Goal: Navigation & Orientation: Find specific page/section

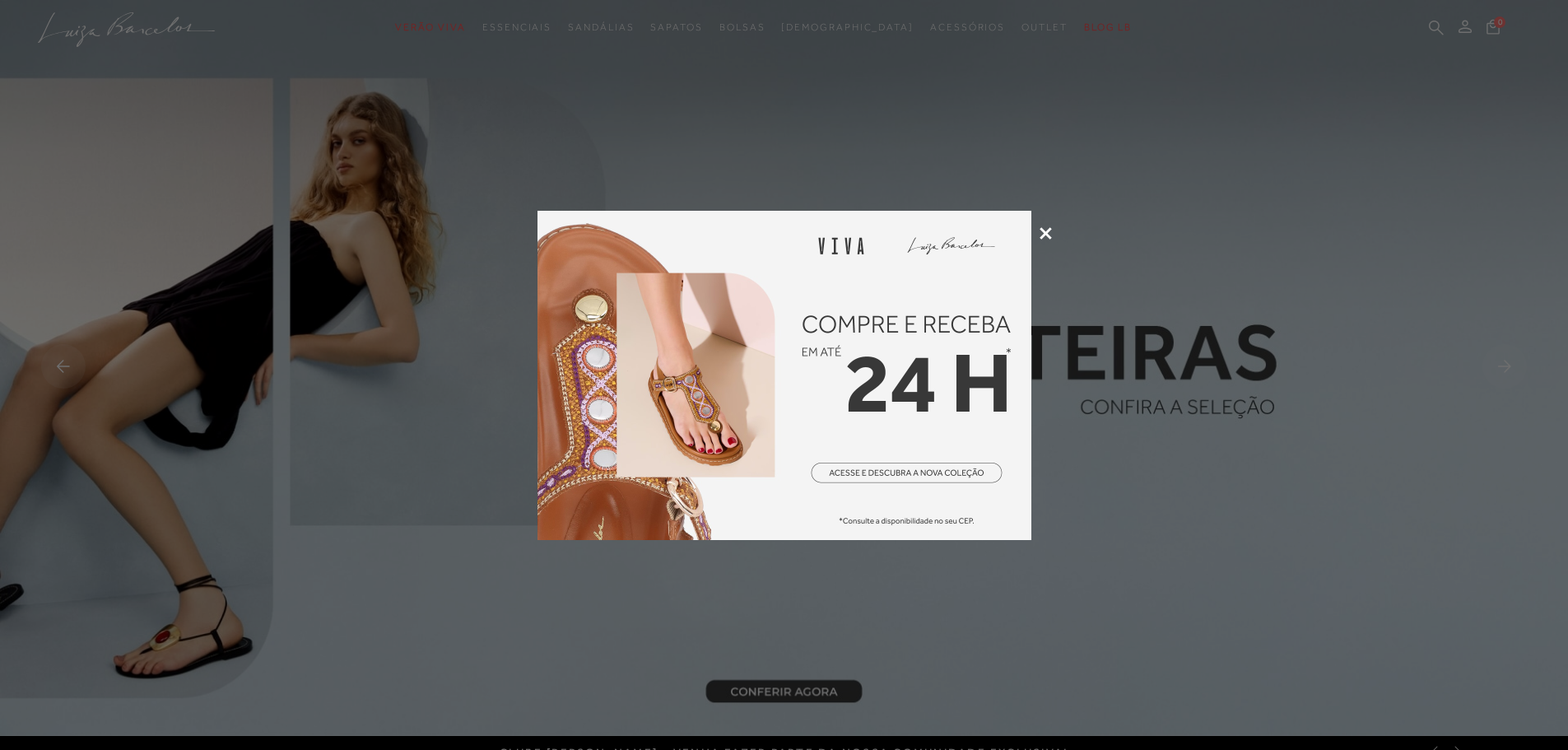
click at [1041, 236] on icon at bounding box center [1045, 233] width 12 height 12
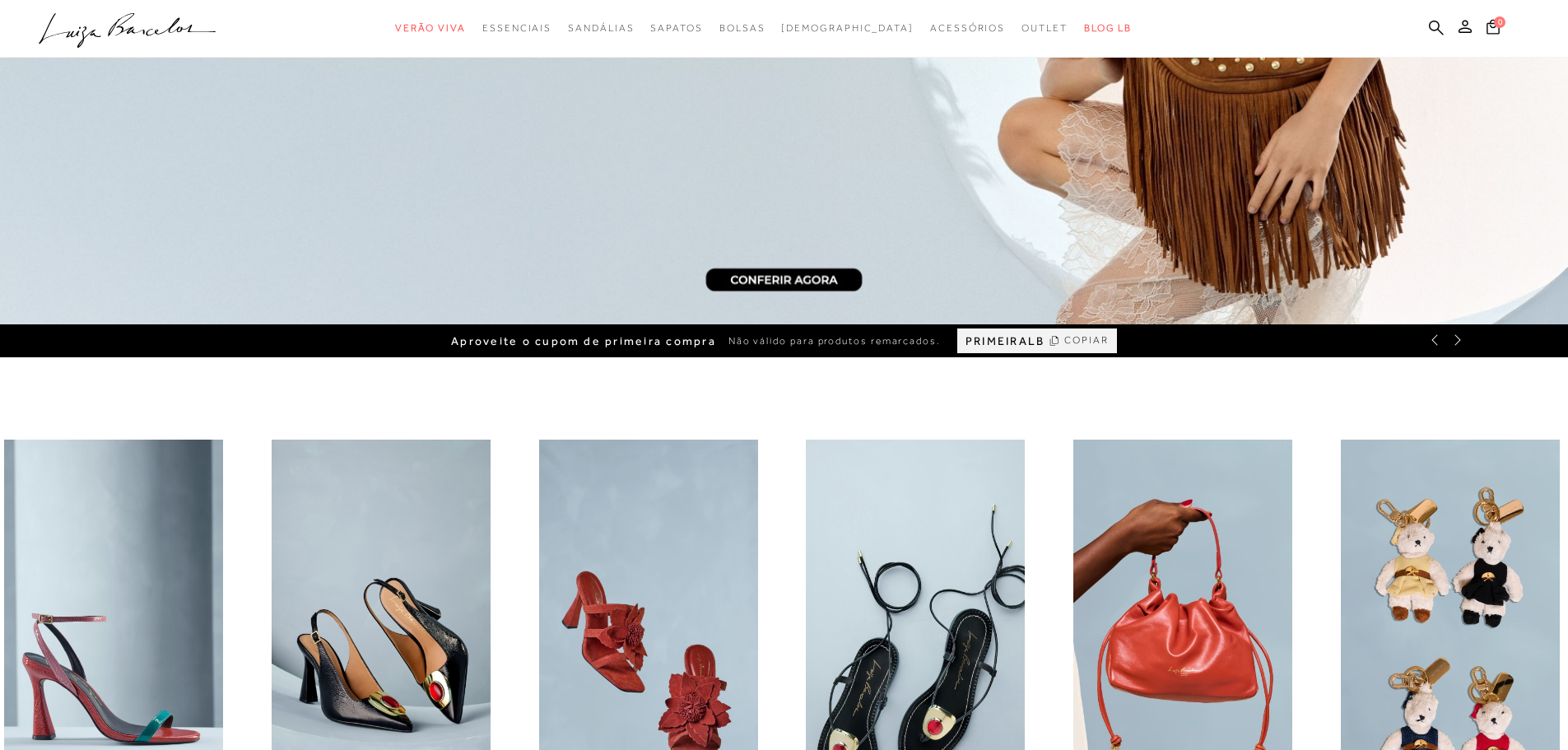
scroll to position [82, 0]
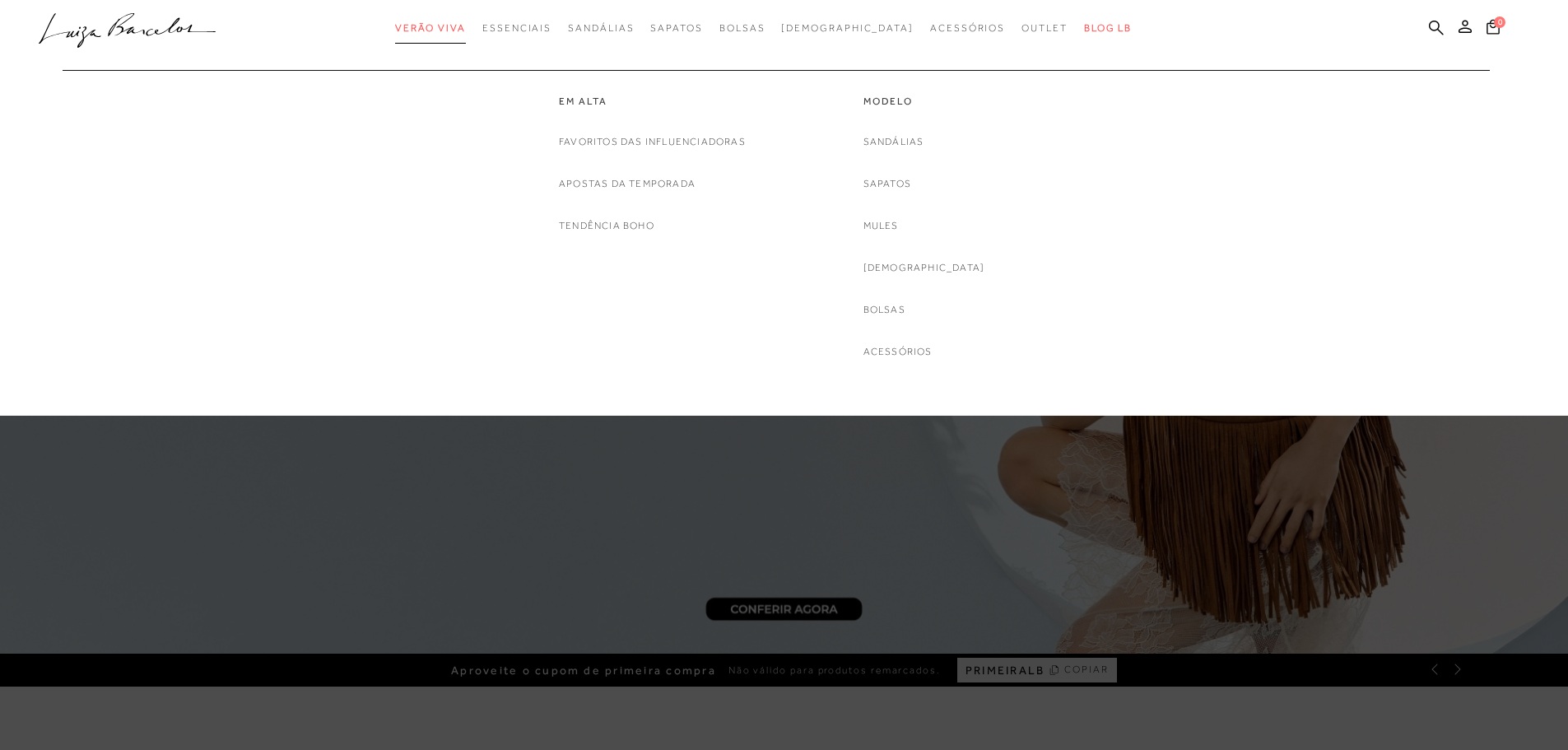
click at [466, 27] on span "Verão Viva" at bounding box center [430, 28] width 71 height 11
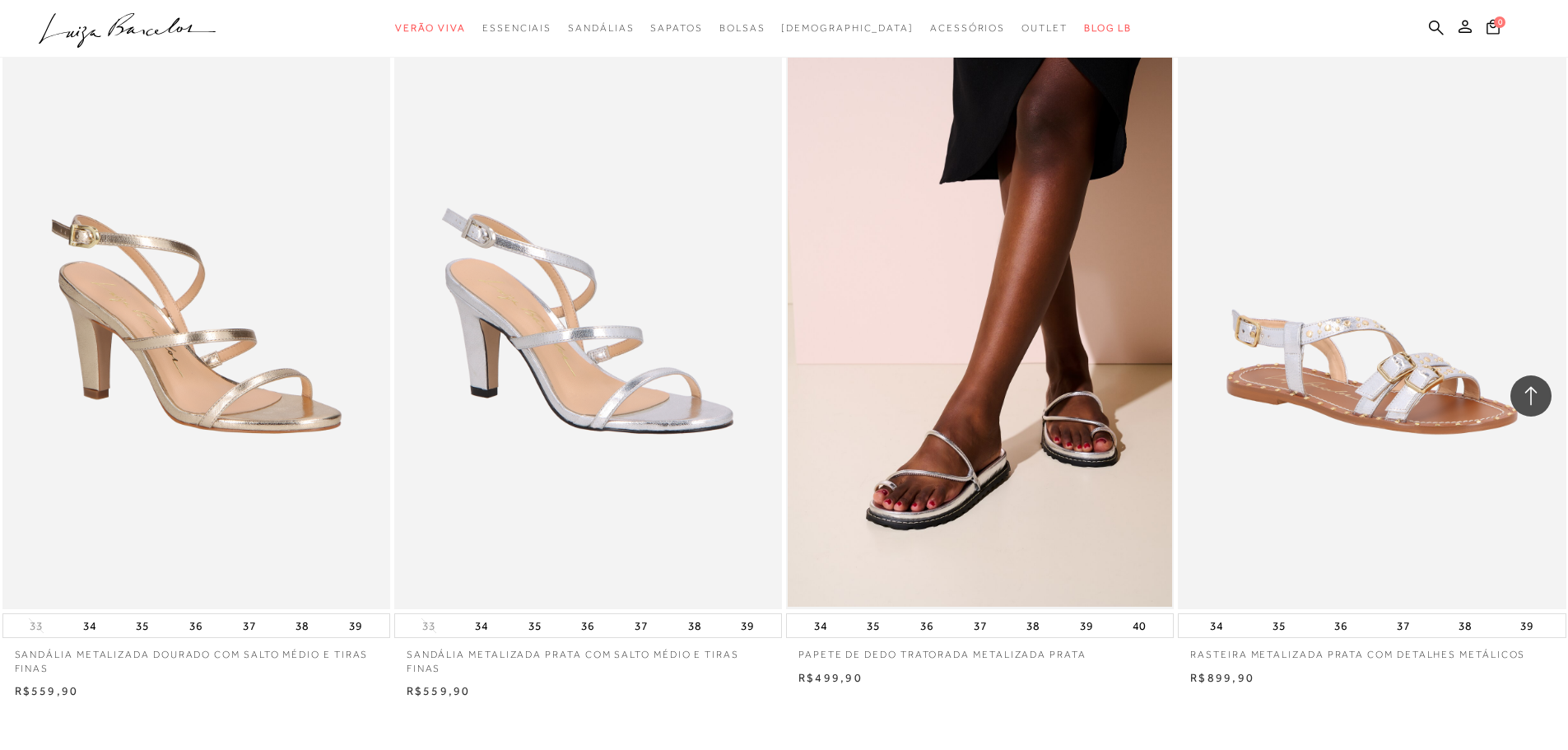
scroll to position [3789, 0]
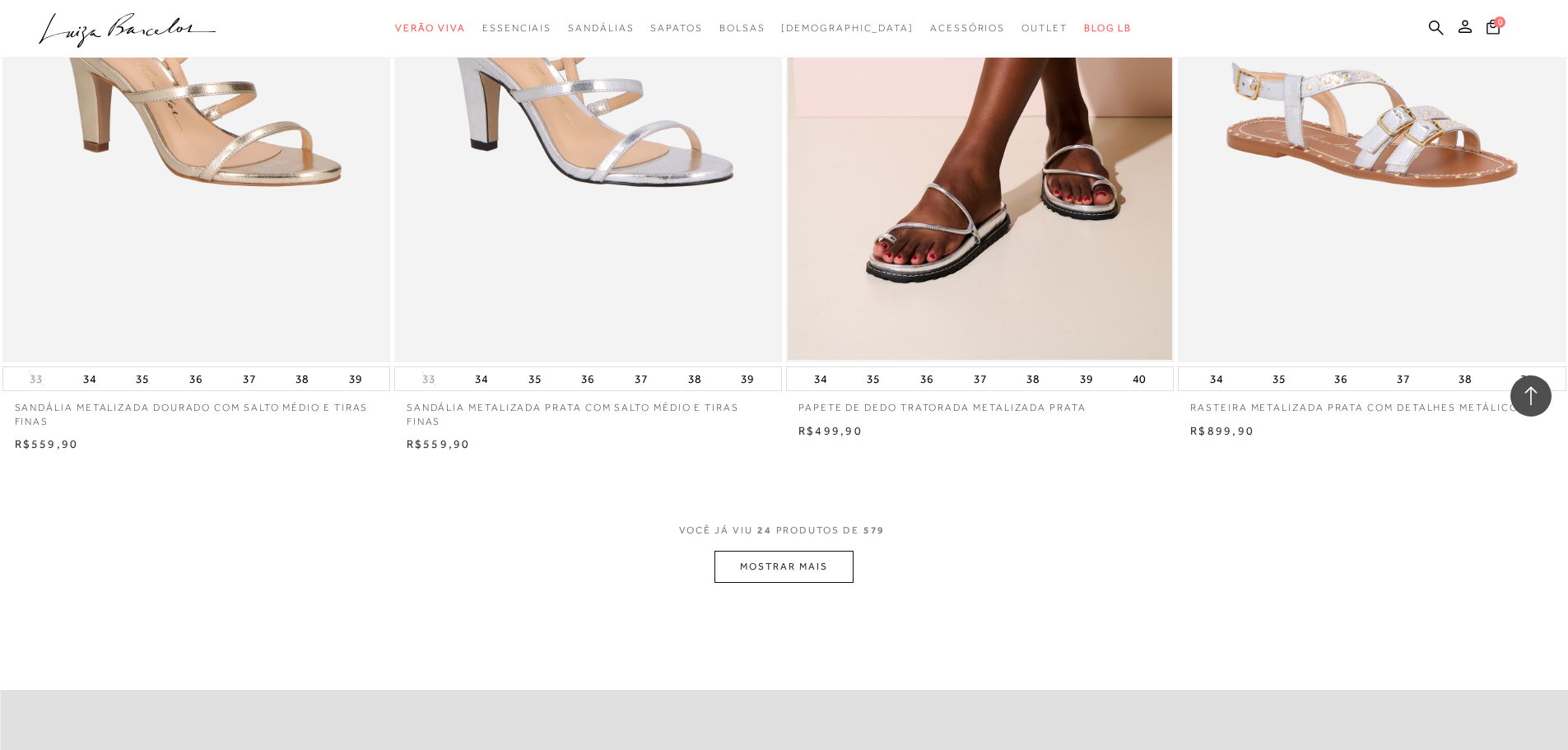
click at [749, 574] on button "MOSTRAR MAIS" at bounding box center [783, 567] width 138 height 32
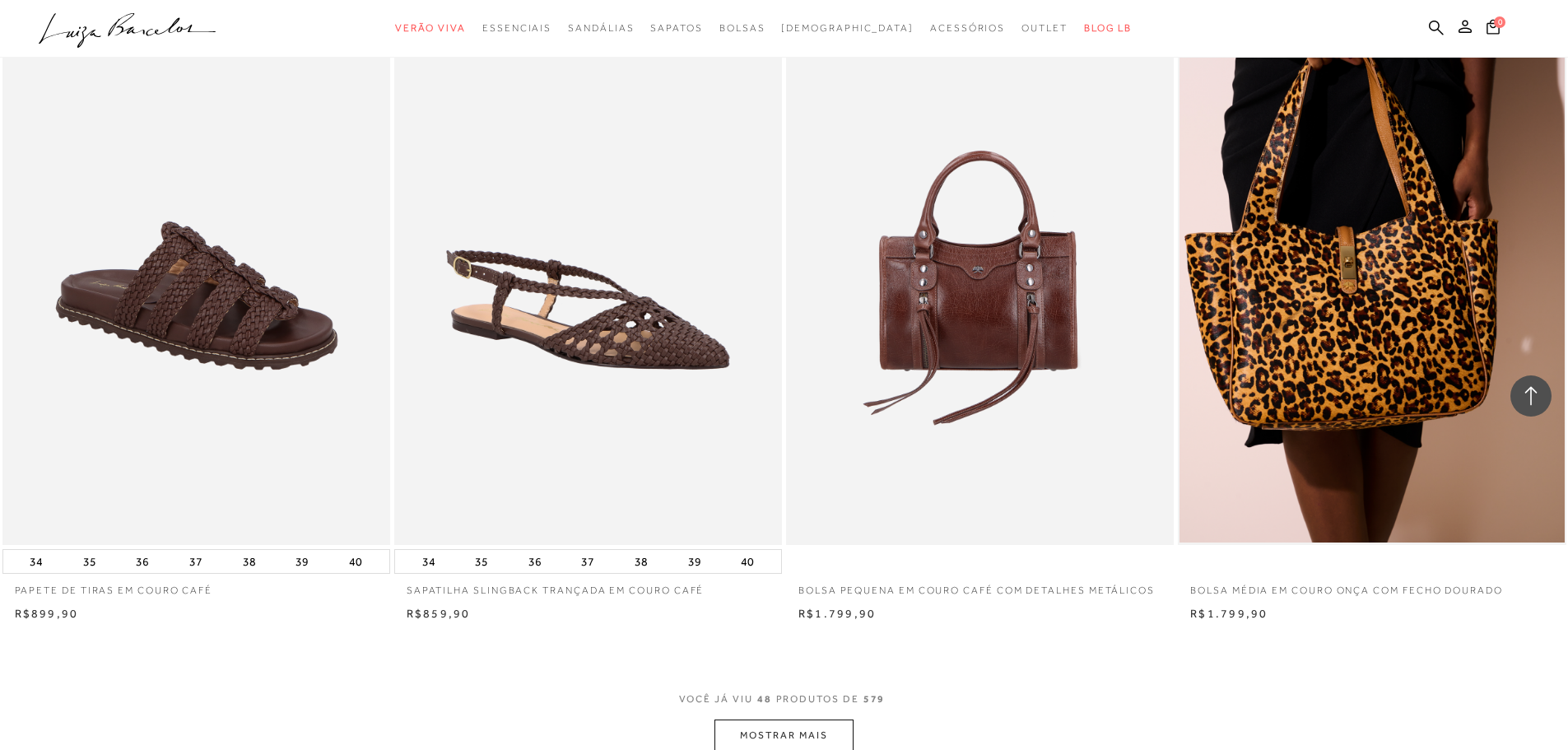
scroll to position [8073, 0]
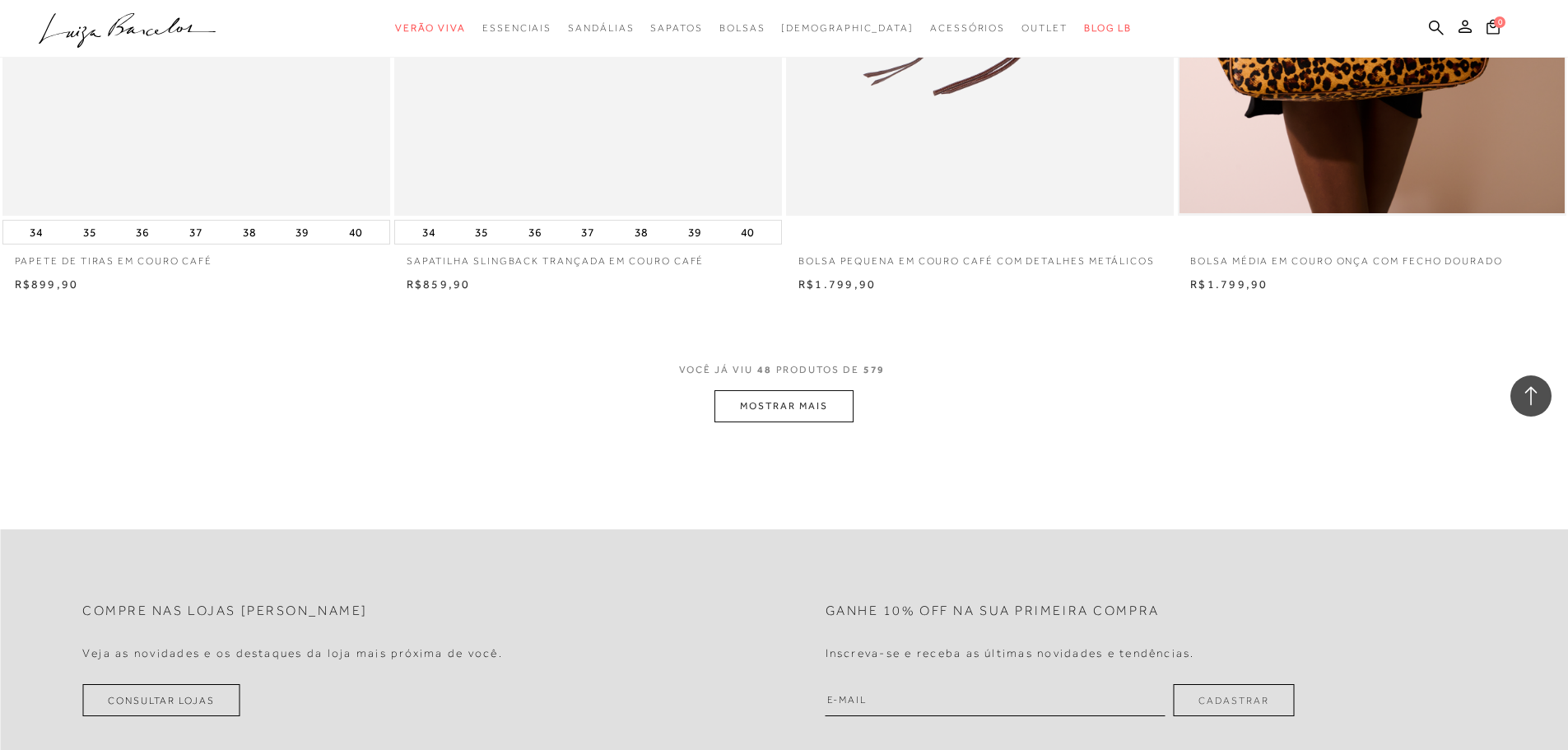
click at [752, 402] on button "MOSTRAR MAIS" at bounding box center [783, 406] width 138 height 32
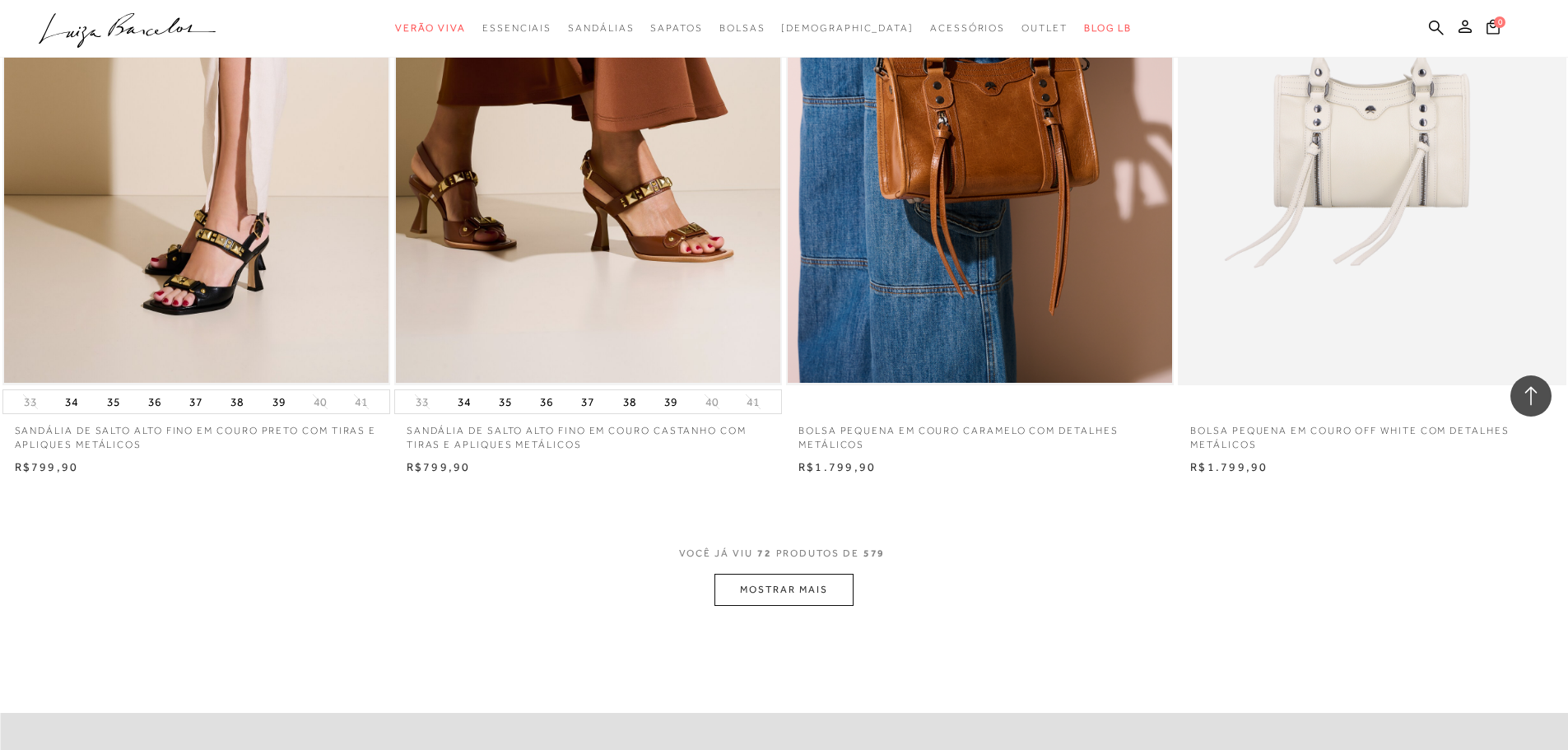
scroll to position [12108, 0]
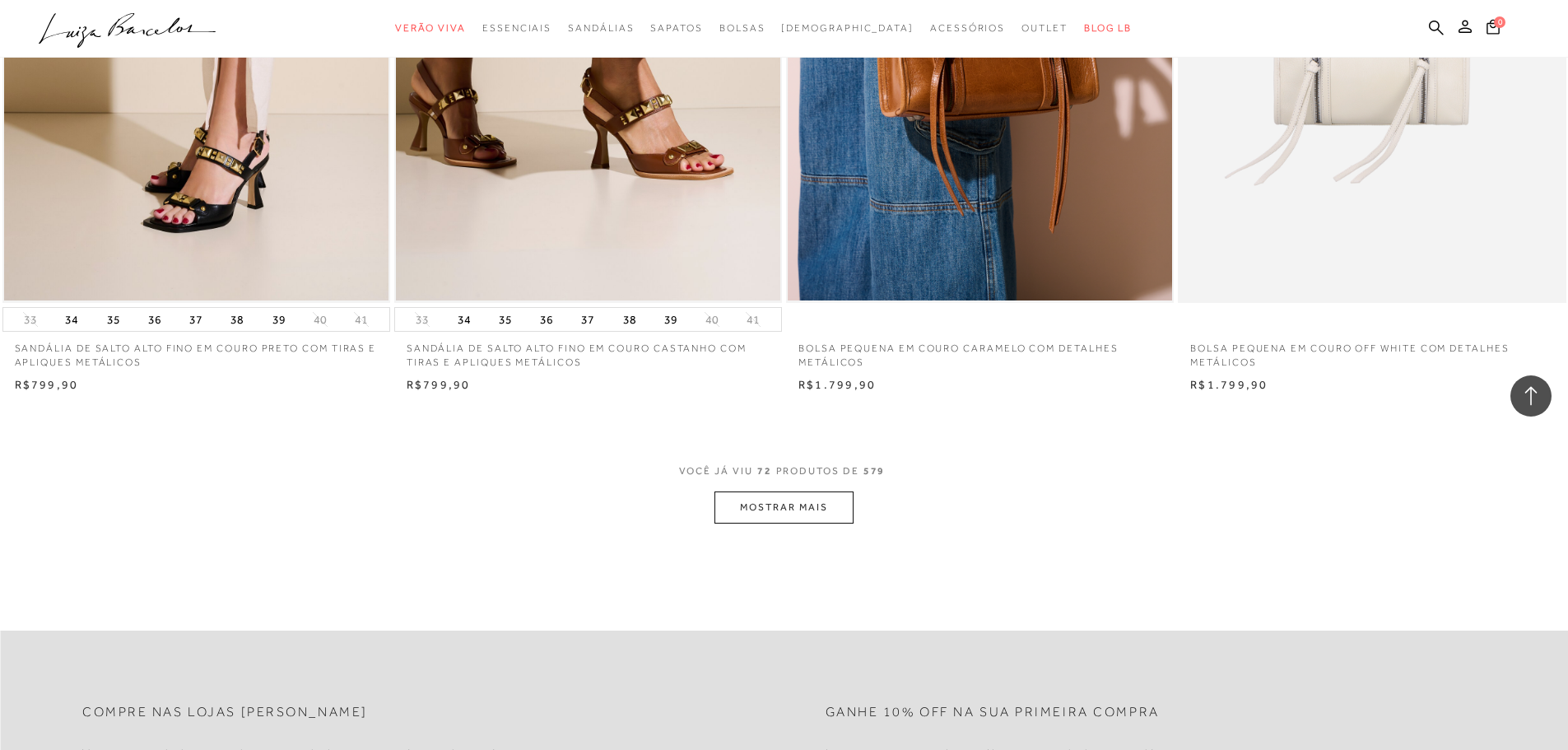
click at [812, 513] on button "MOSTRAR MAIS" at bounding box center [783, 508] width 138 height 32
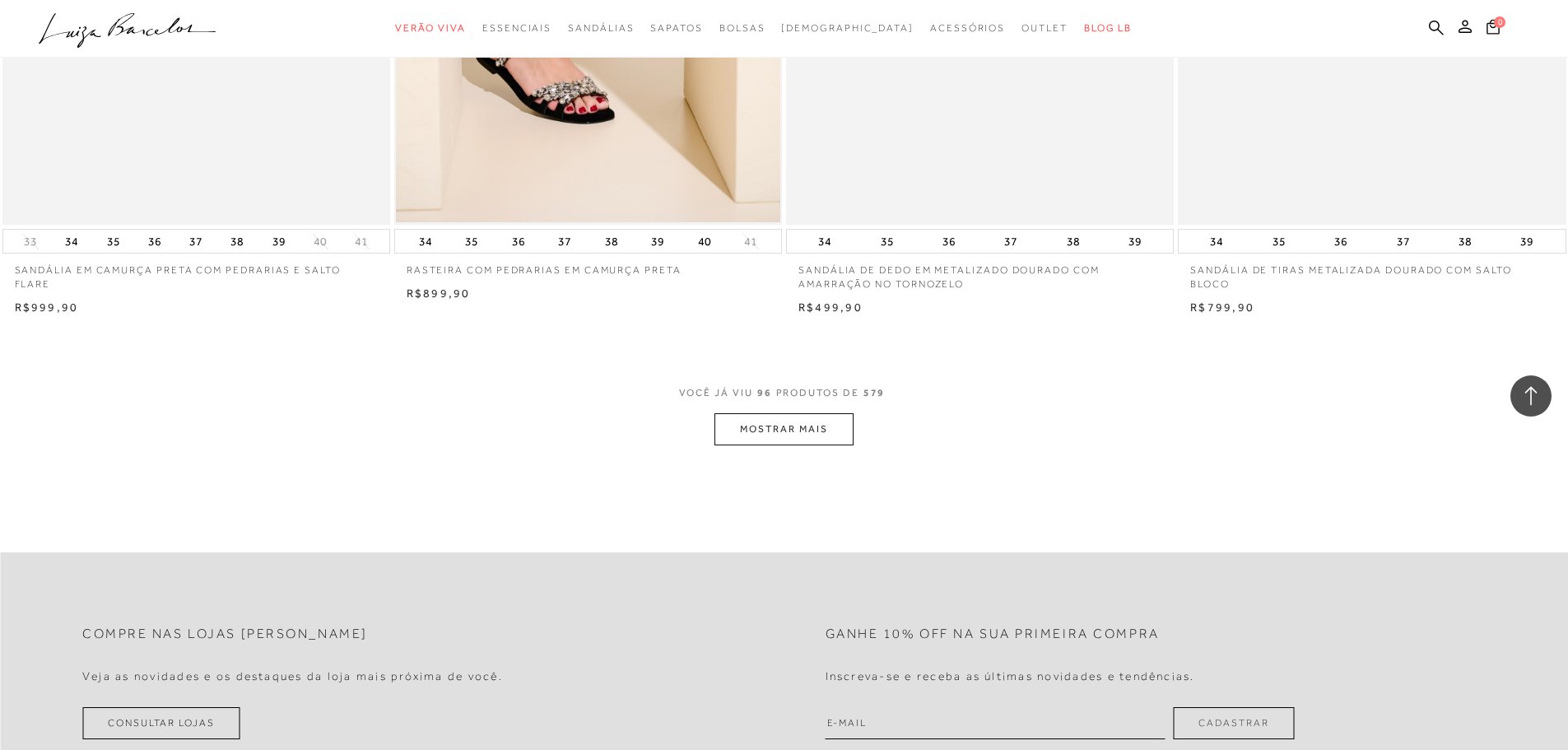
scroll to position [16391, 0]
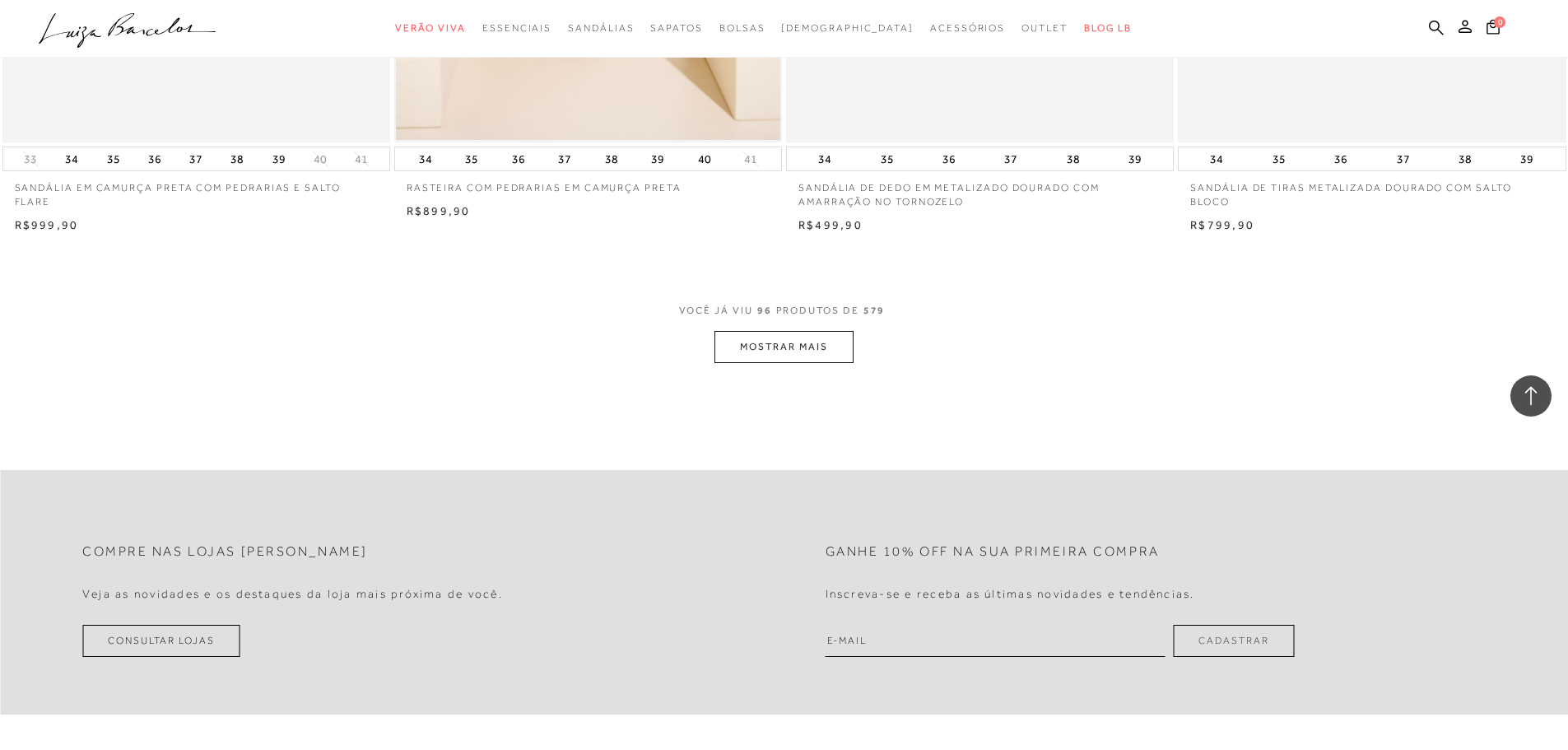
click at [749, 358] on button "MOSTRAR MAIS" at bounding box center [783, 347] width 138 height 32
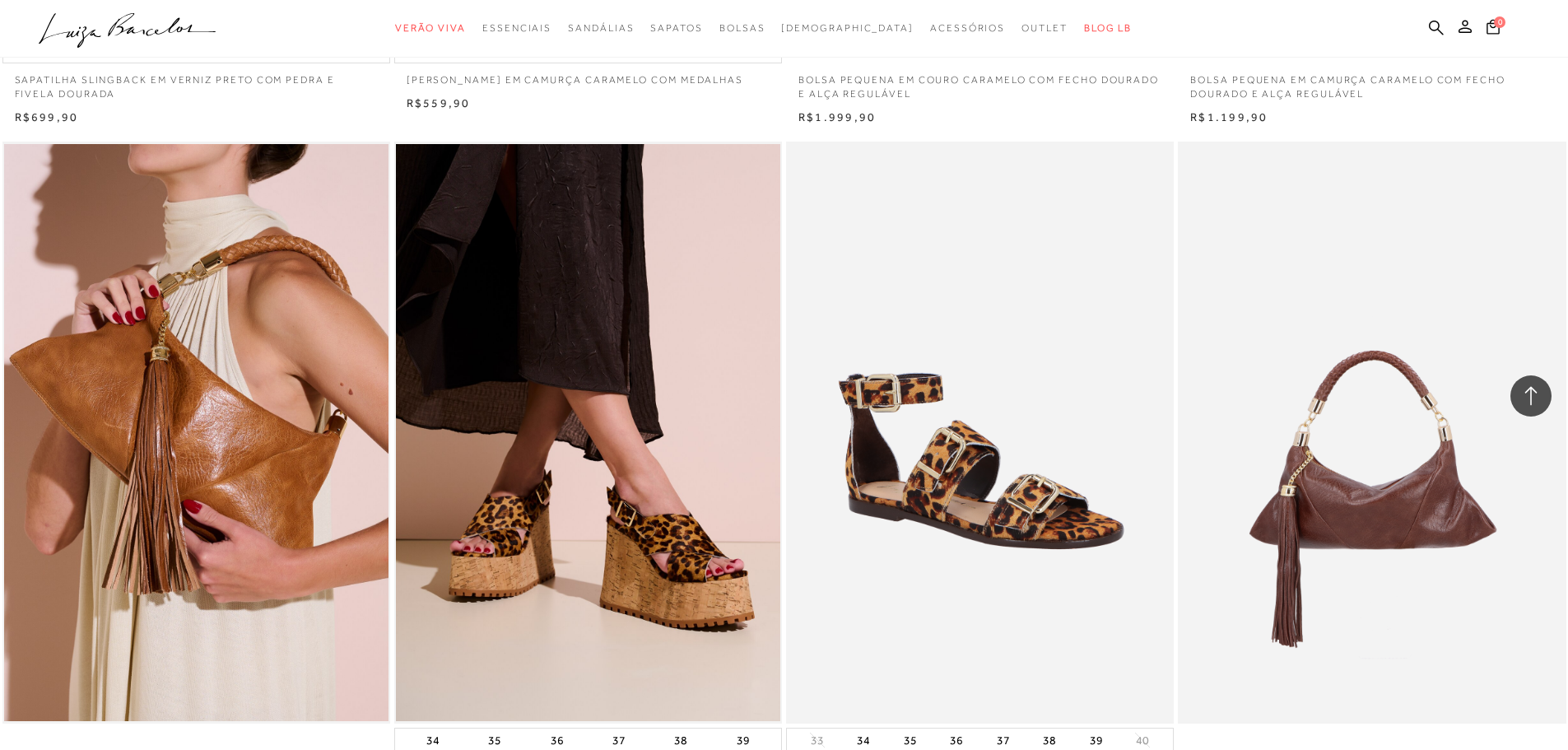
scroll to position [20427, 0]
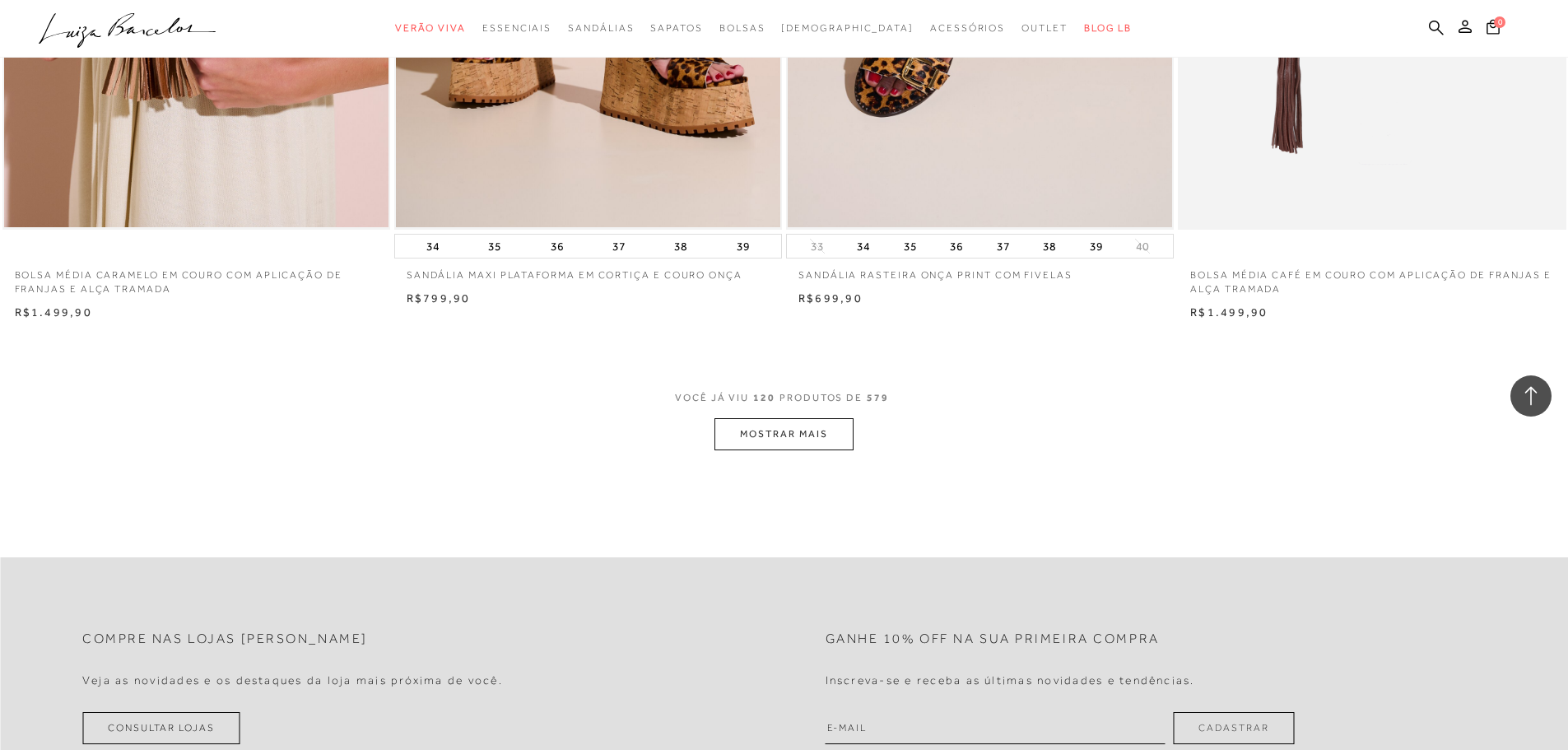
click at [800, 440] on button "MOSTRAR MAIS" at bounding box center [783, 435] width 138 height 32
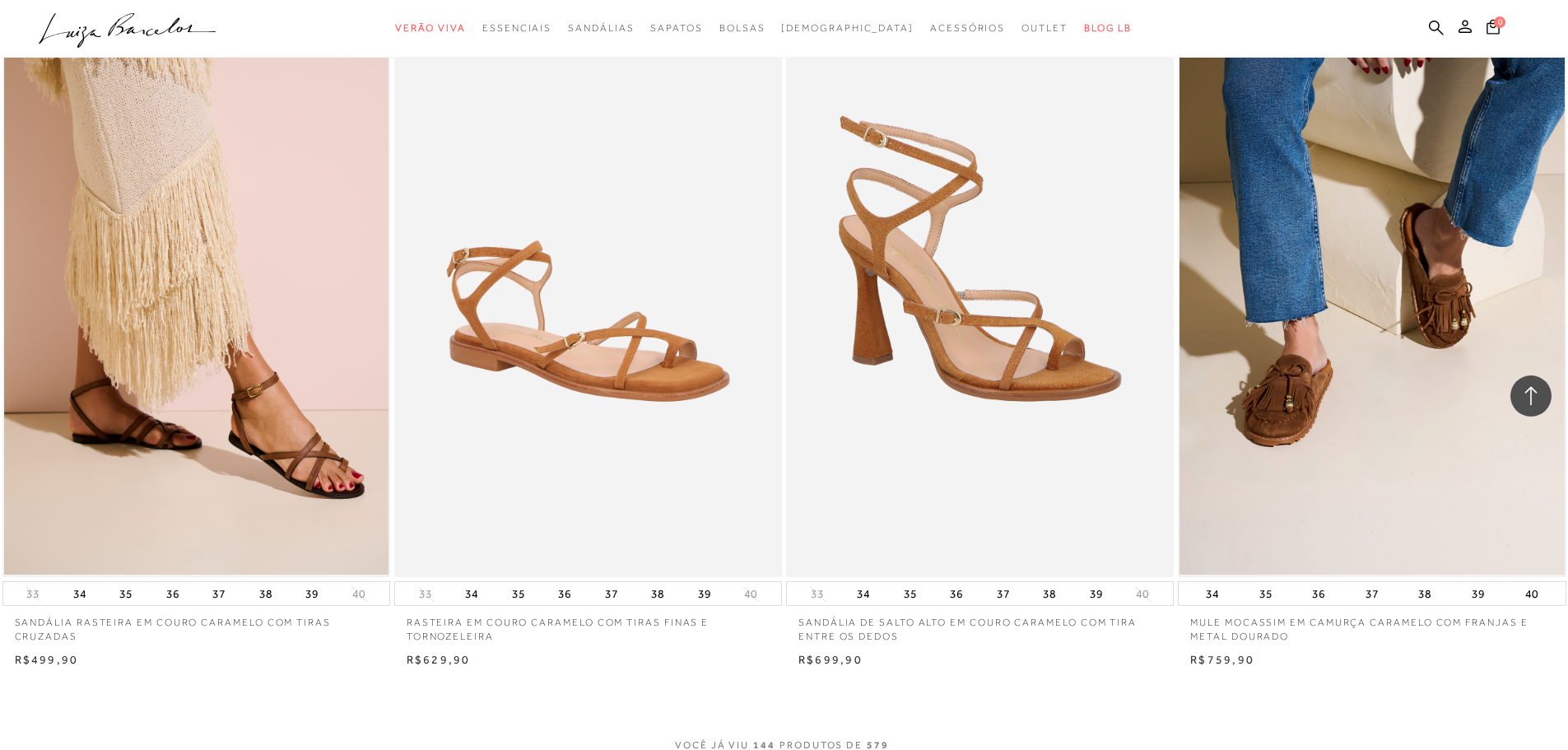
scroll to position [24546, 0]
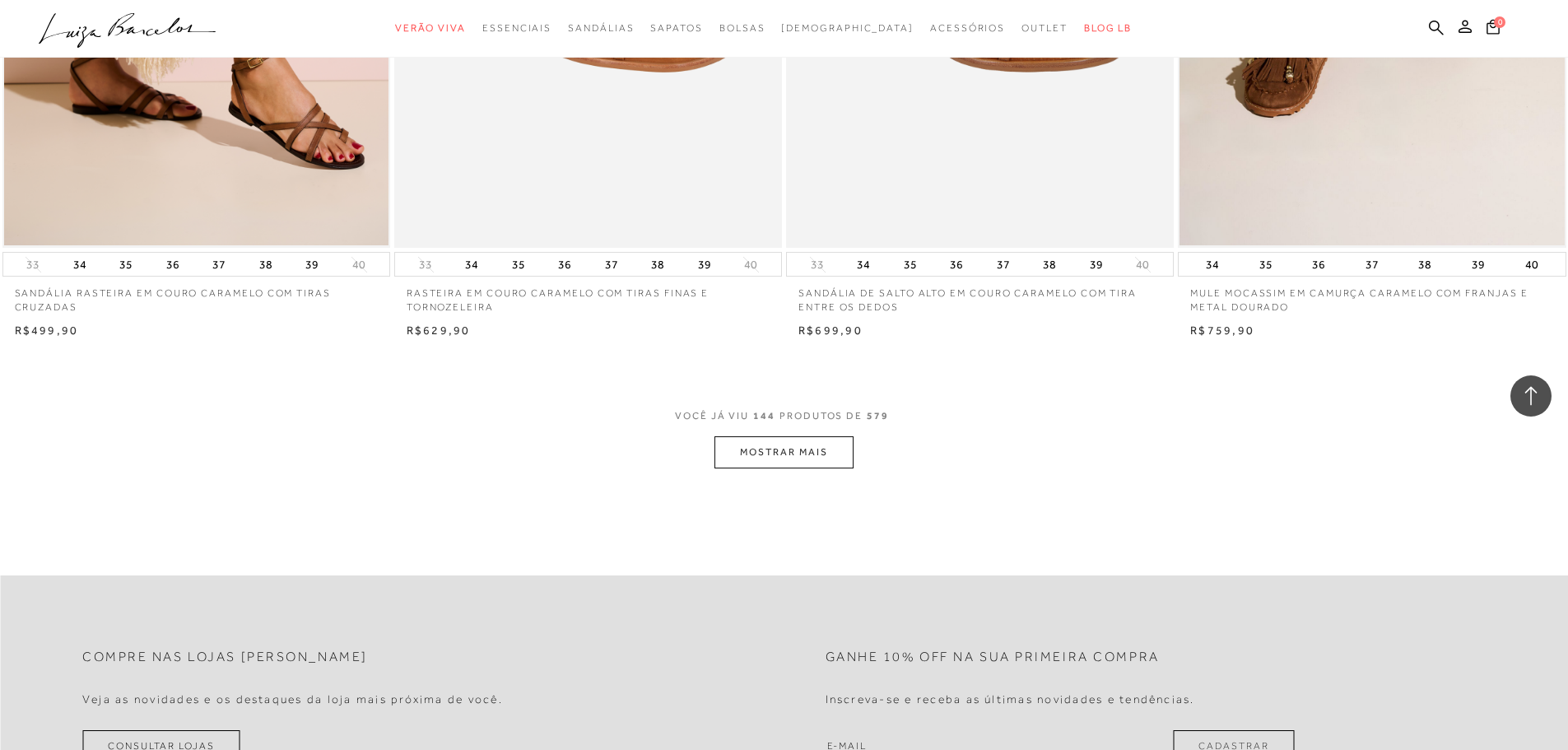
click at [748, 450] on button "MOSTRAR MAIS" at bounding box center [783, 453] width 138 height 32
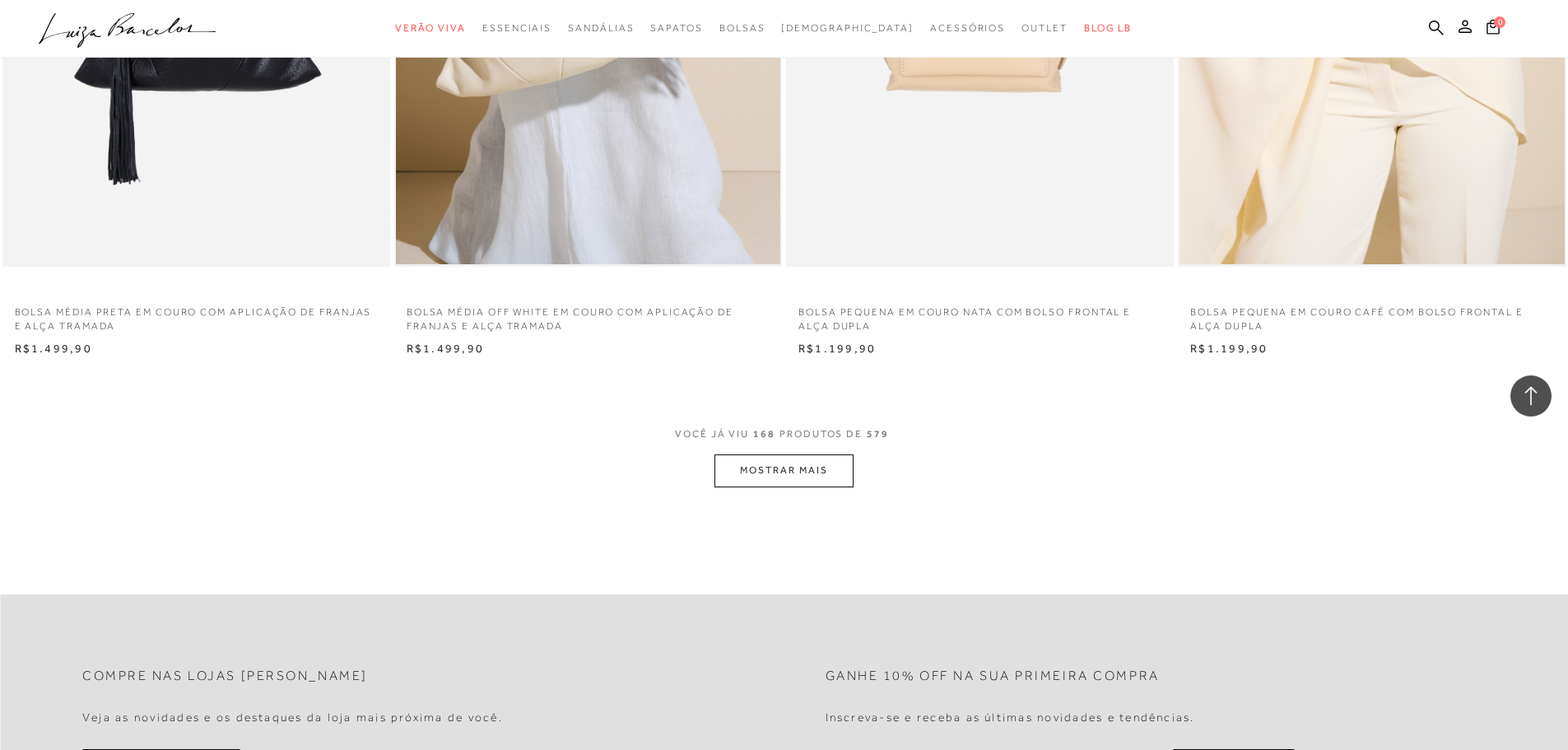
scroll to position [28746, 0]
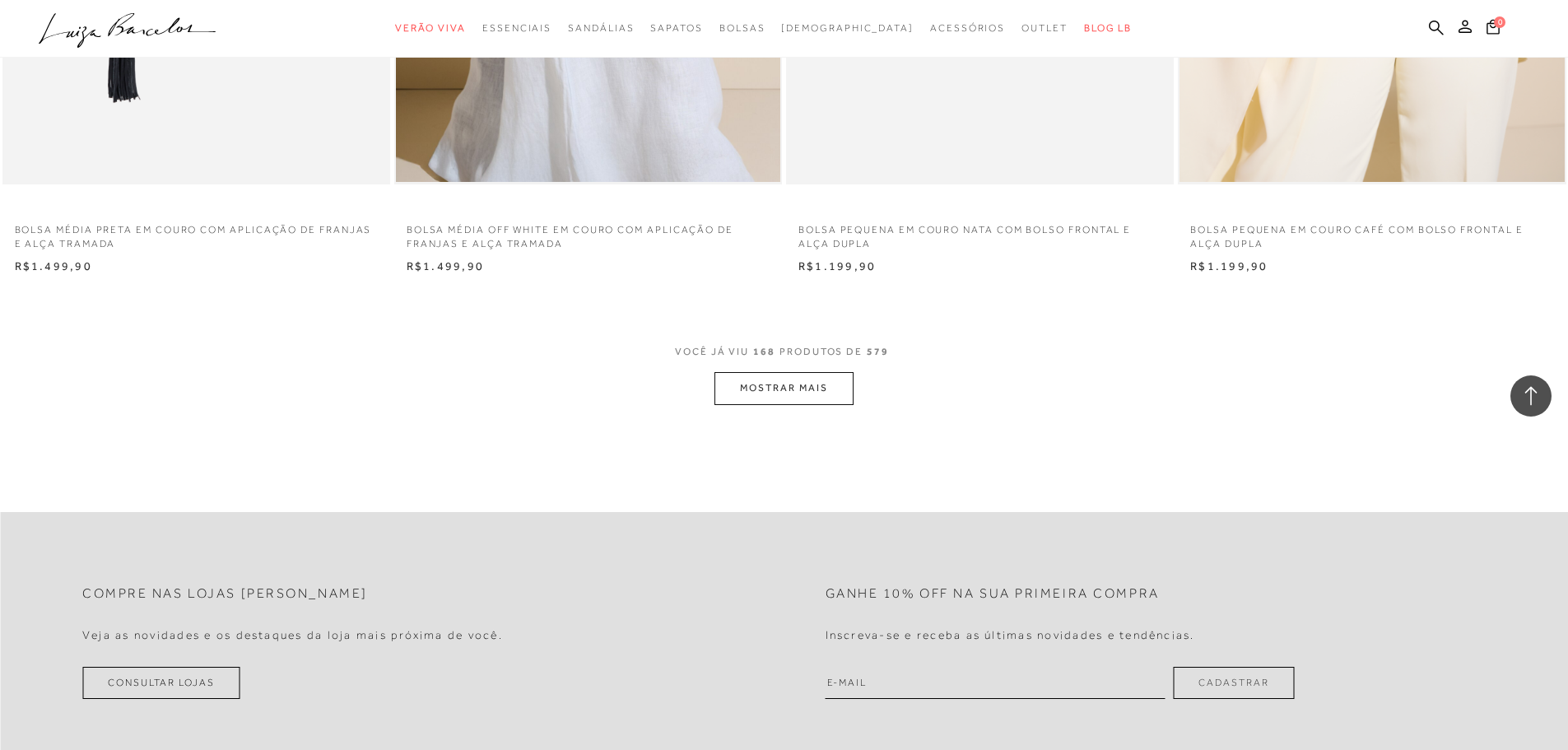
click at [811, 394] on button "MOSTRAR MAIS" at bounding box center [783, 388] width 138 height 32
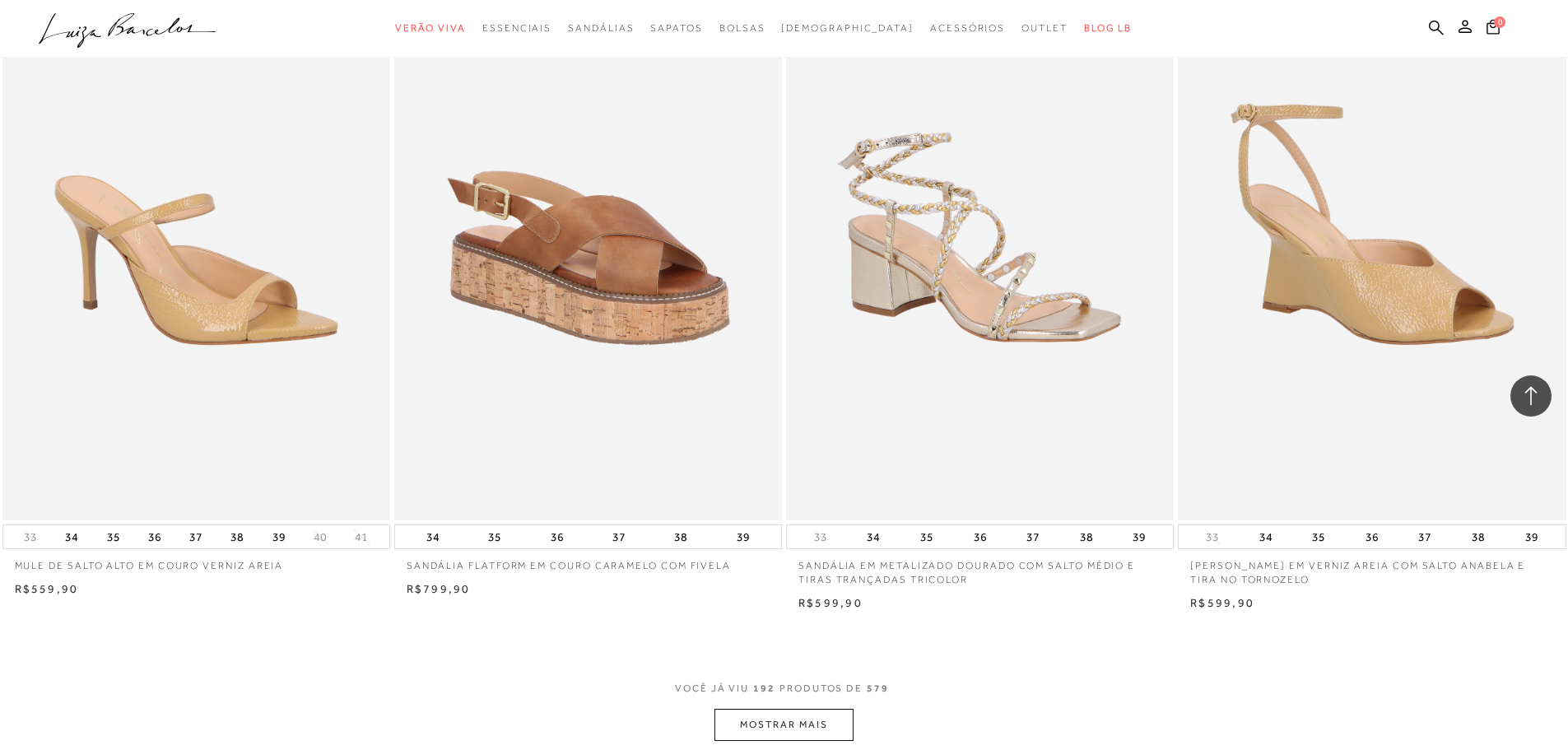
scroll to position [32865, 0]
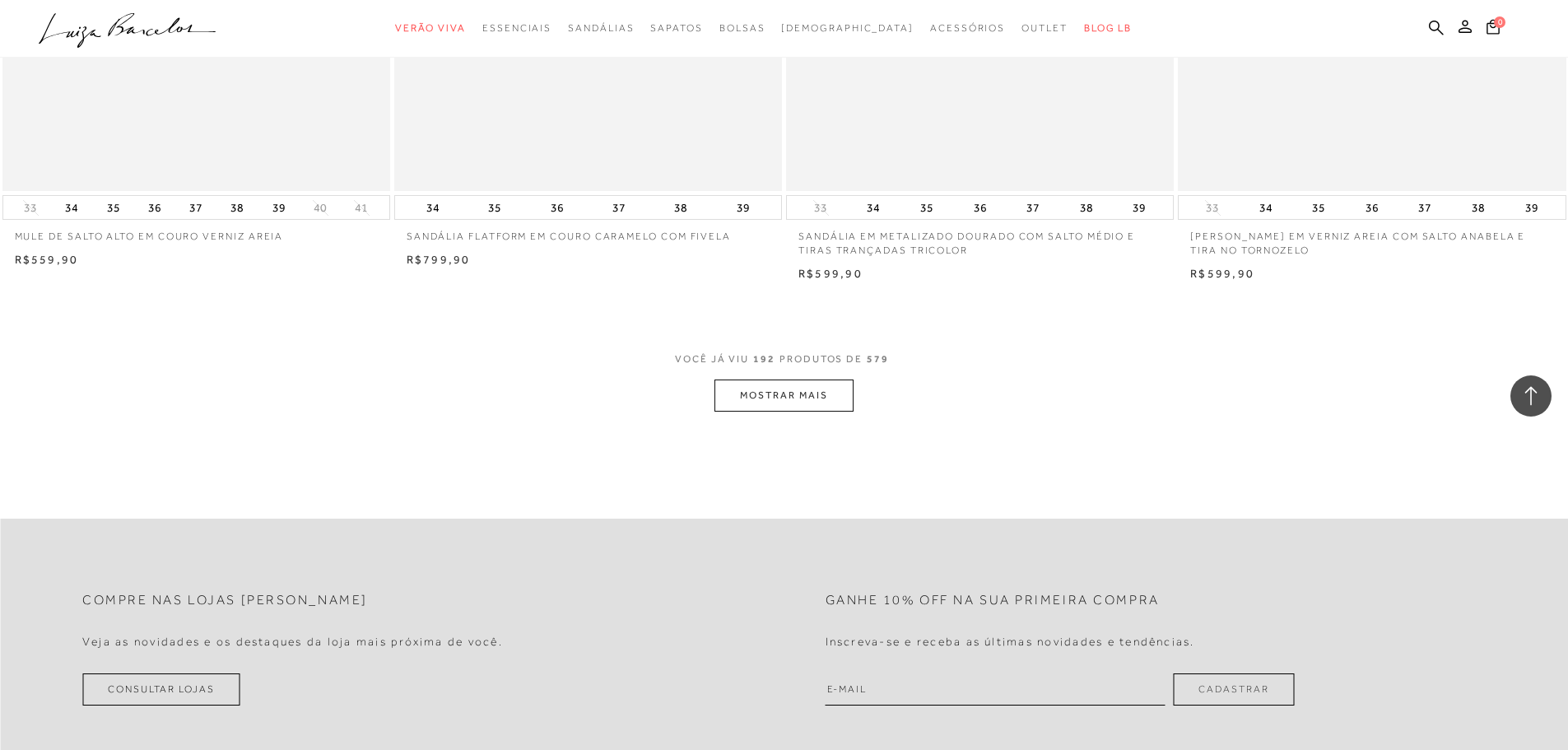
click at [761, 412] on button "MOSTRAR MAIS" at bounding box center [783, 396] width 138 height 32
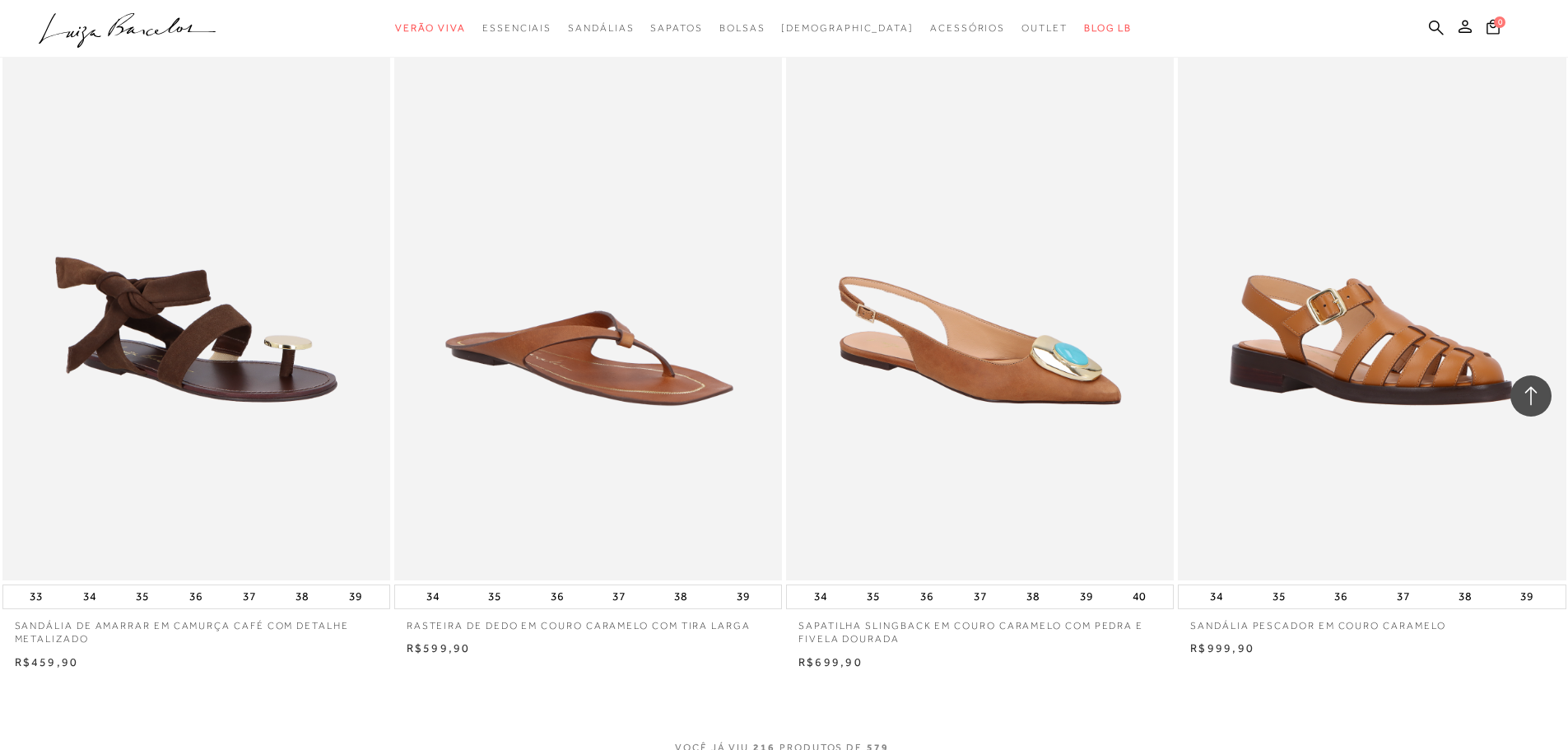
scroll to position [37313, 0]
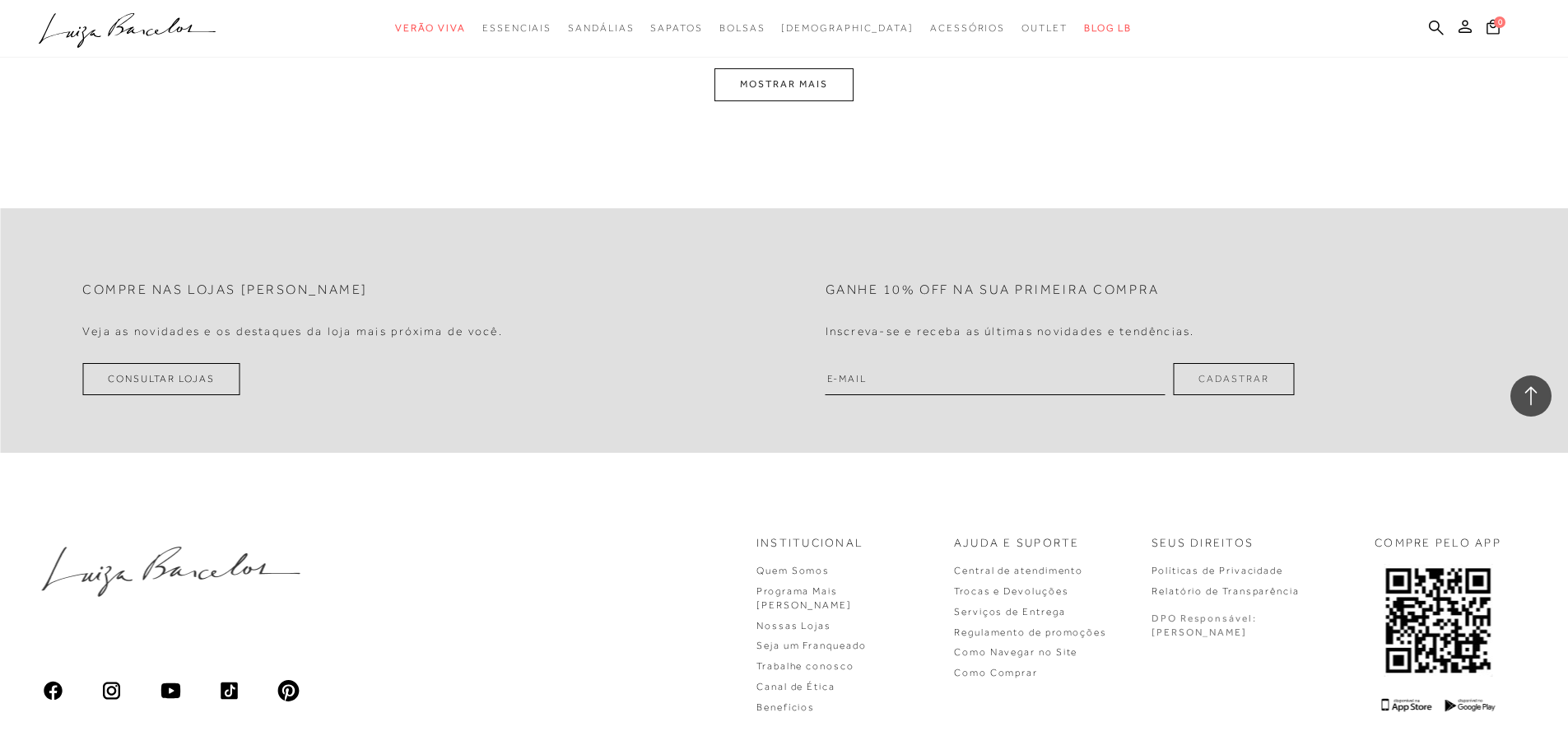
click at [766, 94] on button "MOSTRAR MAIS" at bounding box center [783, 85] width 138 height 32
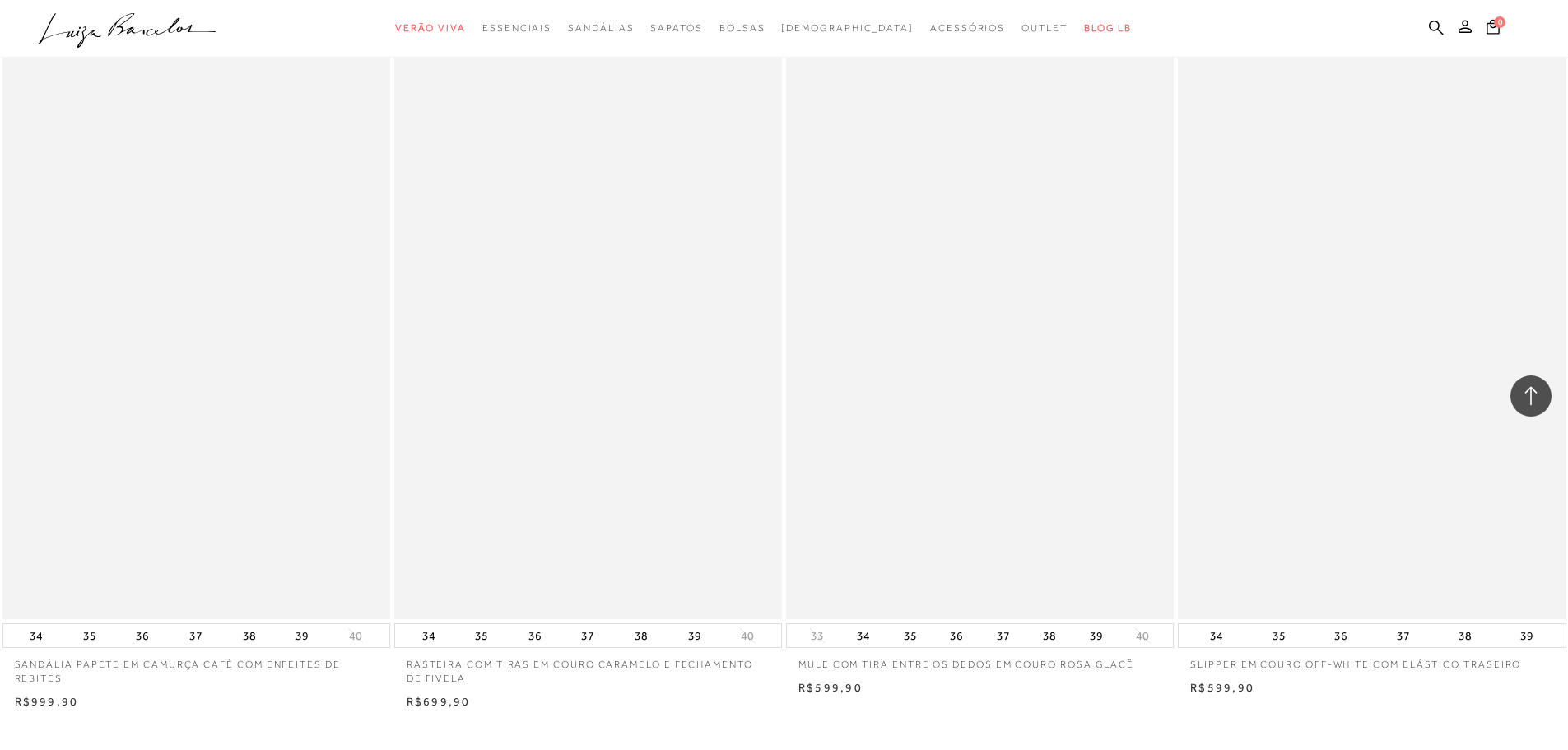
scroll to position [40957, 0]
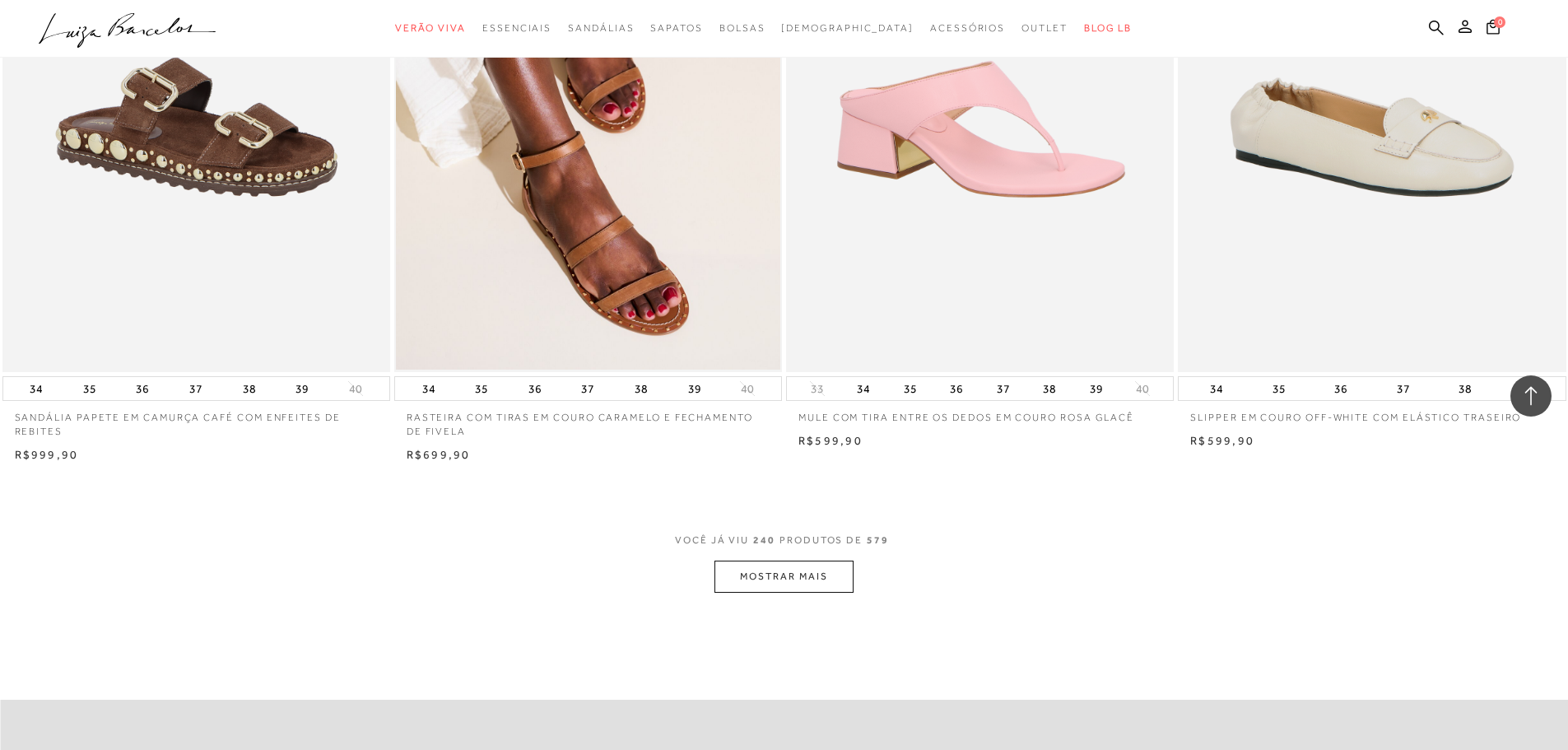
click at [767, 587] on button "MOSTRAR MAIS" at bounding box center [783, 577] width 138 height 32
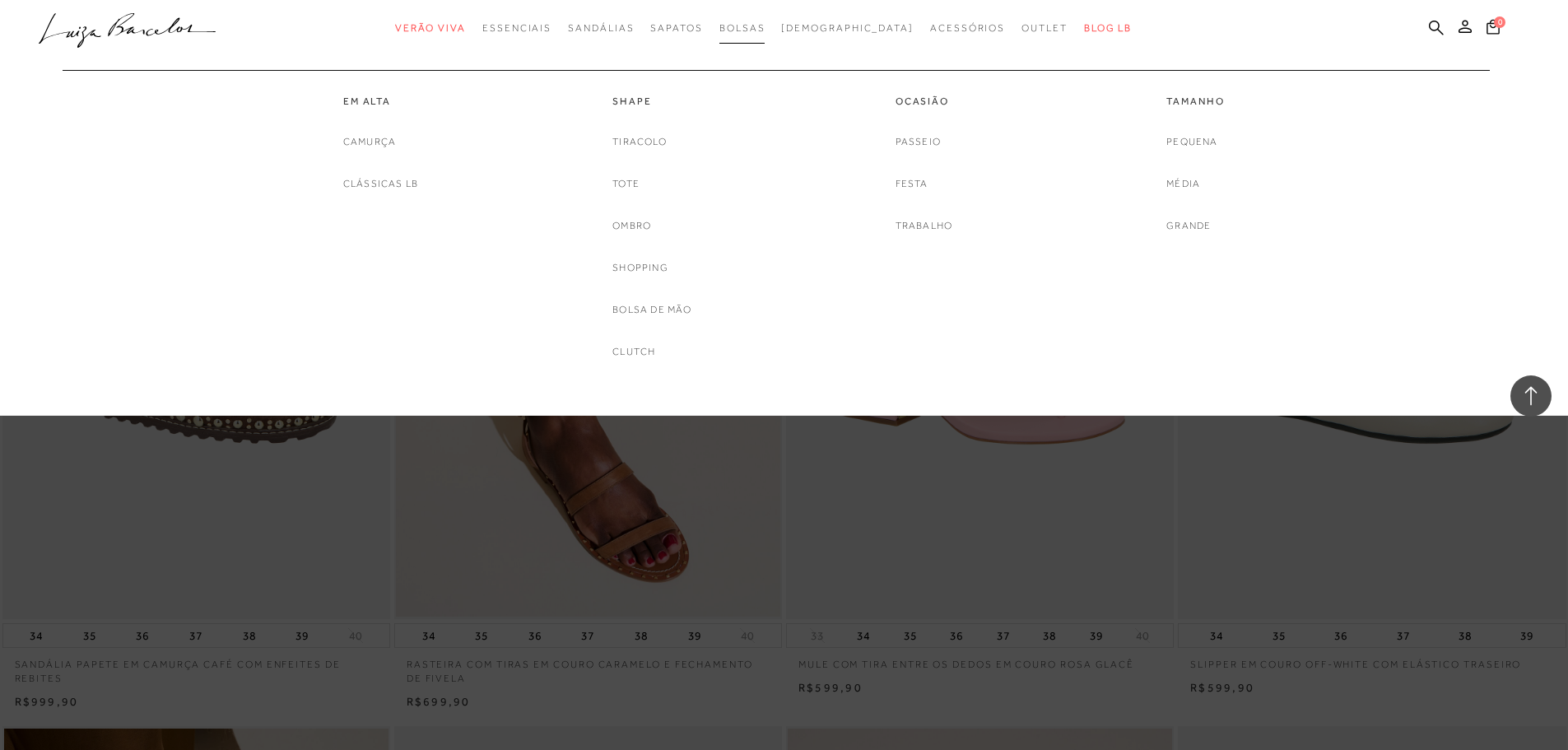
scroll to position [38156, 0]
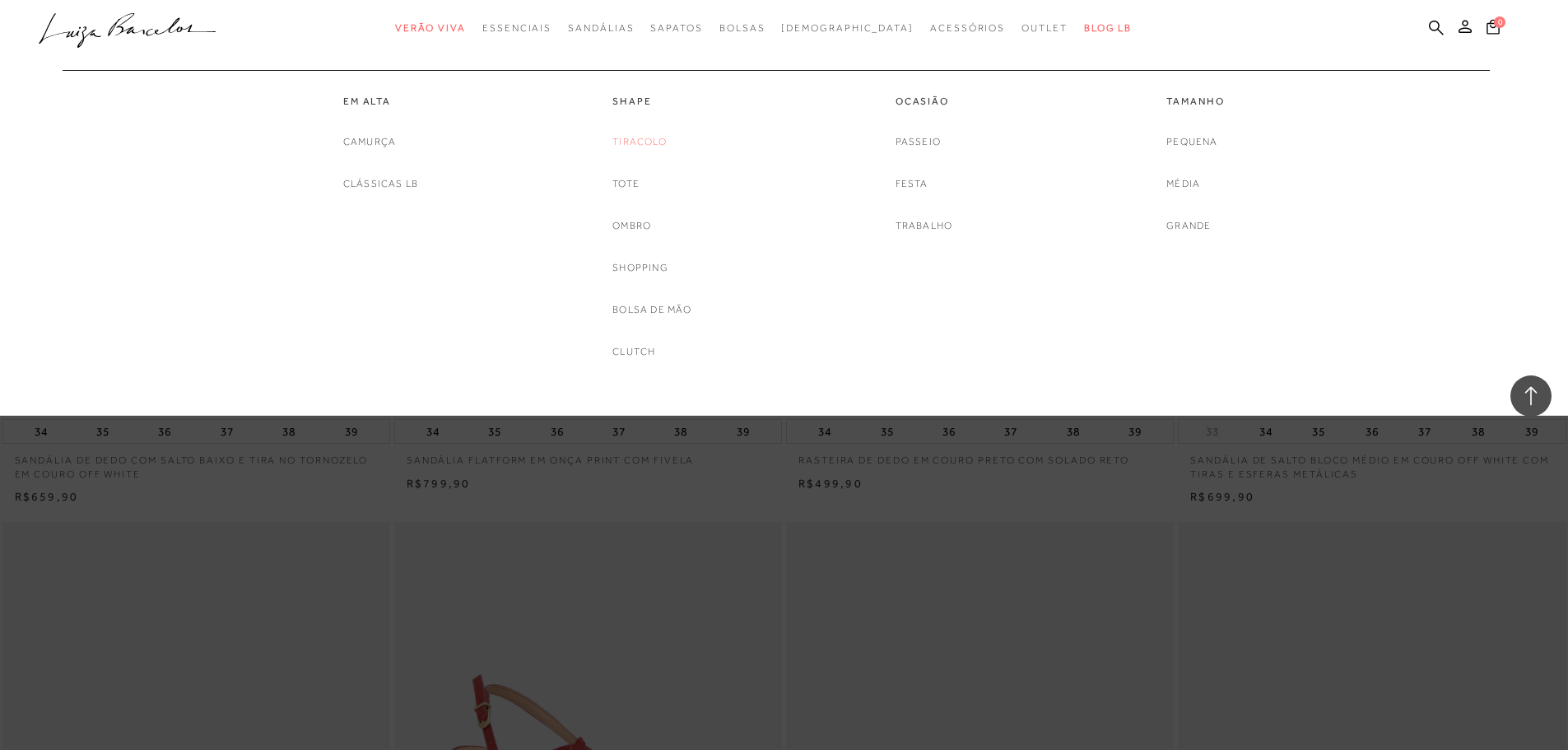
click at [653, 148] on link "Tiracolo" at bounding box center [639, 142] width 54 height 17
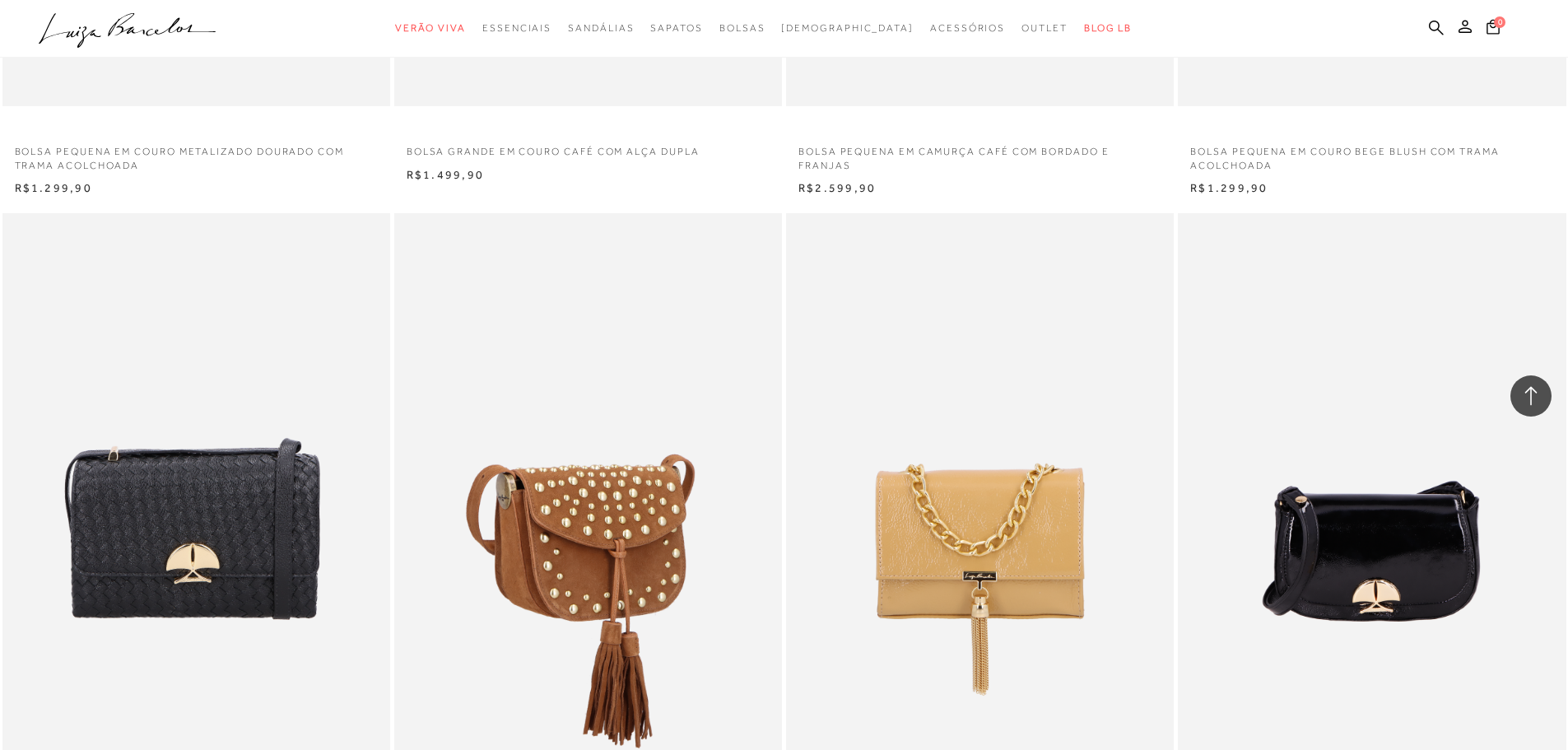
scroll to position [2255, 0]
